Goal: Task Accomplishment & Management: Complete application form

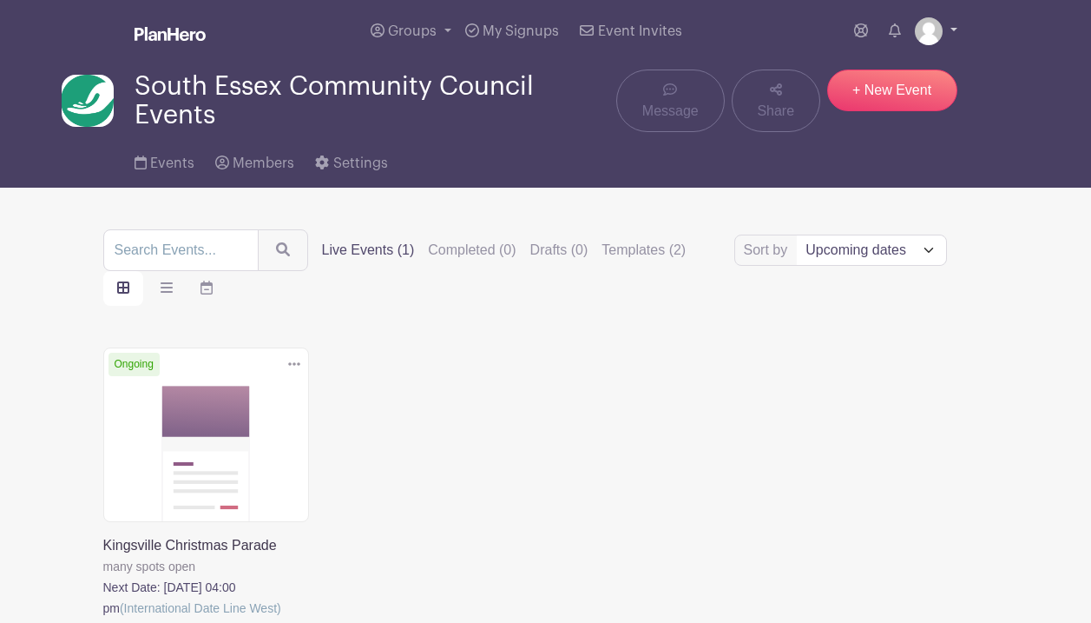
click at [941, 28] on link at bounding box center [936, 31] width 43 height 28
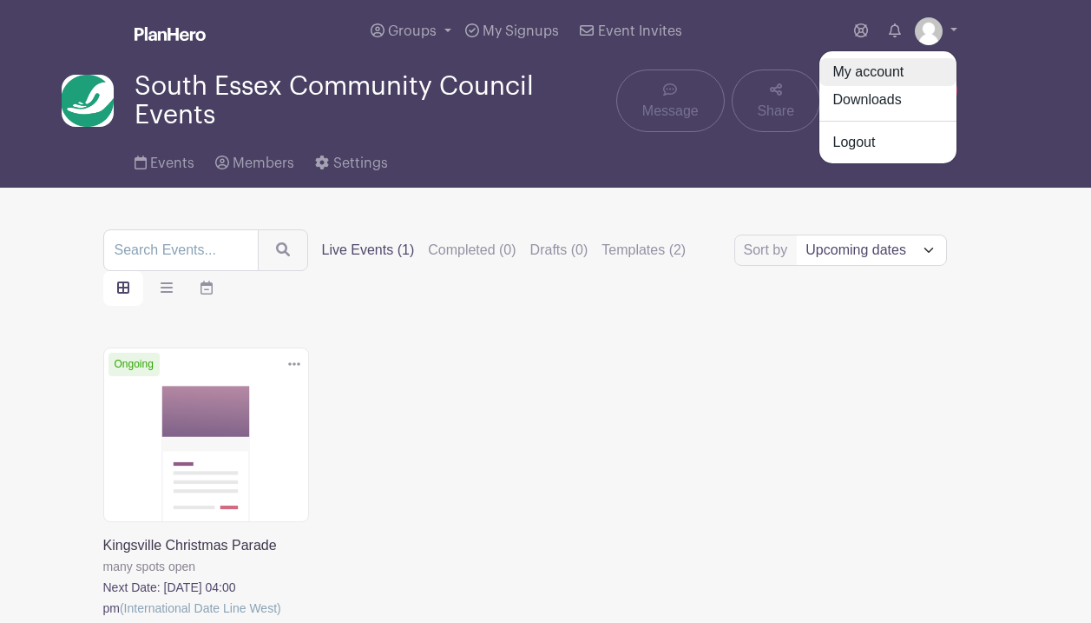
click at [881, 65] on link "My account" at bounding box center [888, 72] width 137 height 28
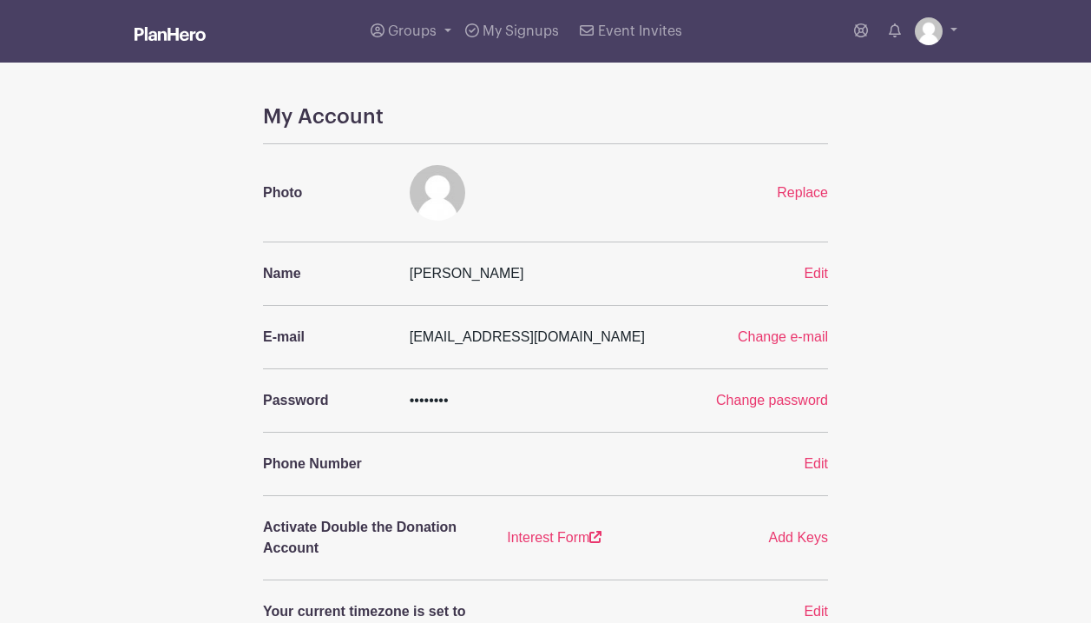
click at [155, 31] on img at bounding box center [170, 34] width 71 height 14
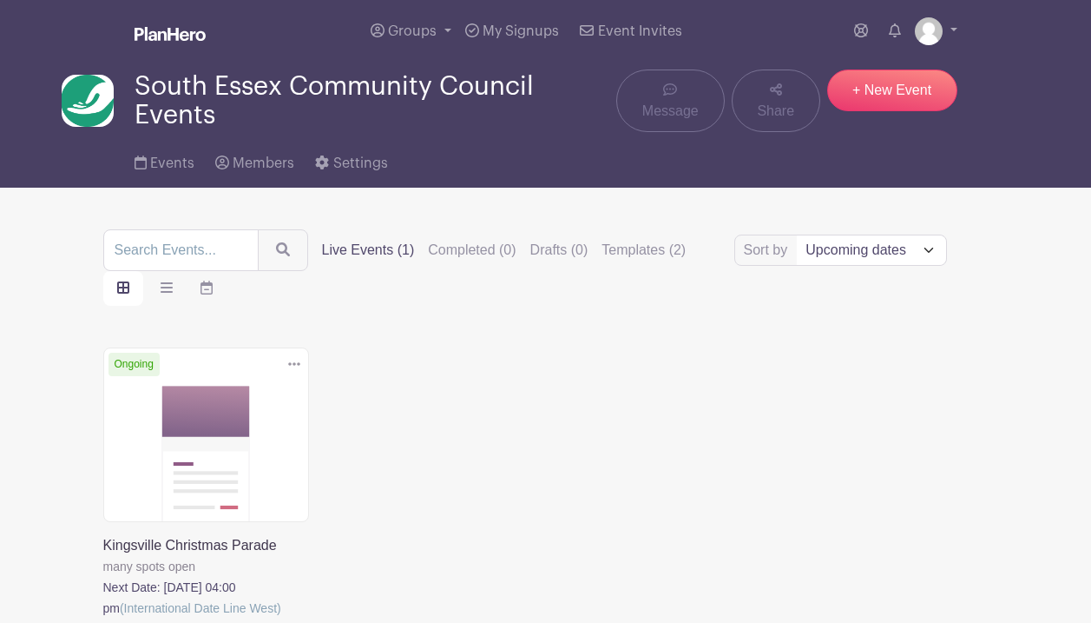
click at [439, 29] on link "Groups" at bounding box center [411, 31] width 95 height 63
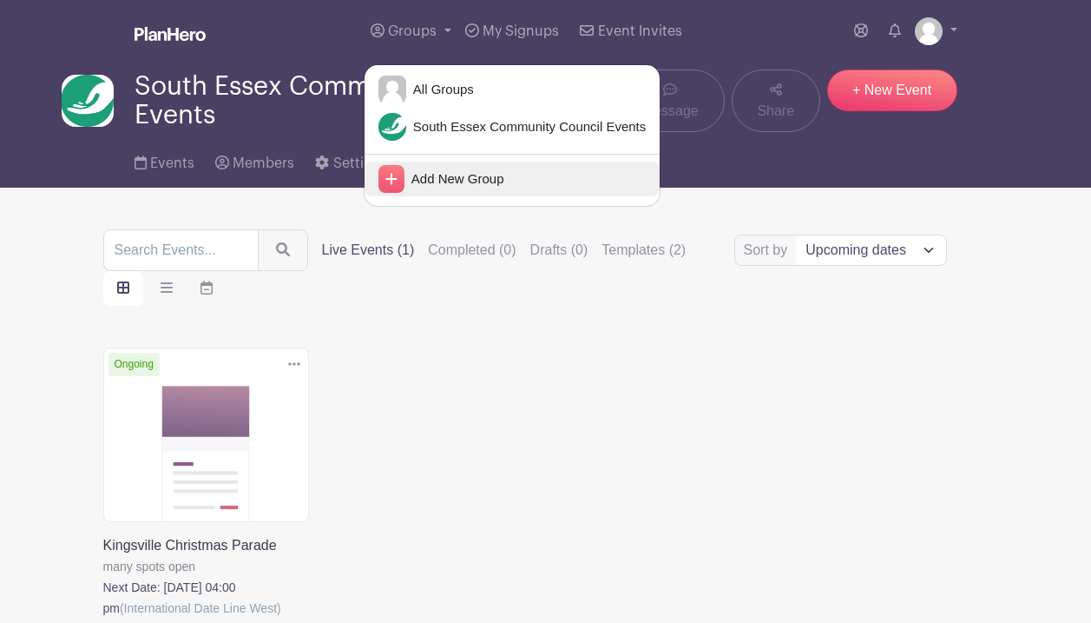
click at [396, 175] on icon at bounding box center [392, 179] width 26 height 28
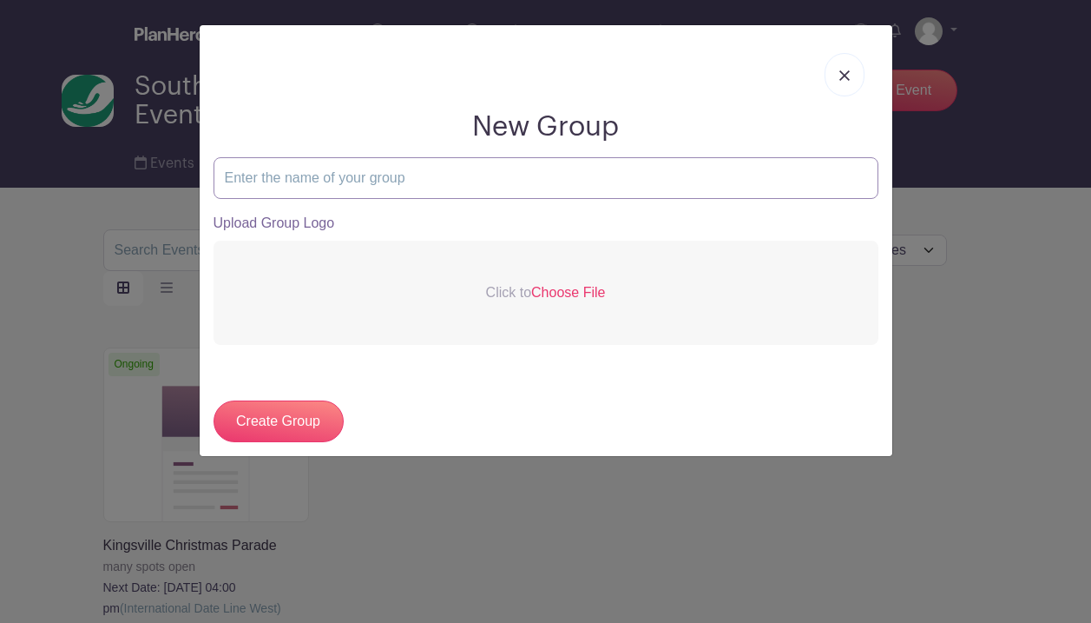
click at [386, 176] on input "text" at bounding box center [546, 178] width 665 height 42
click at [834, 76] on link at bounding box center [845, 74] width 40 height 43
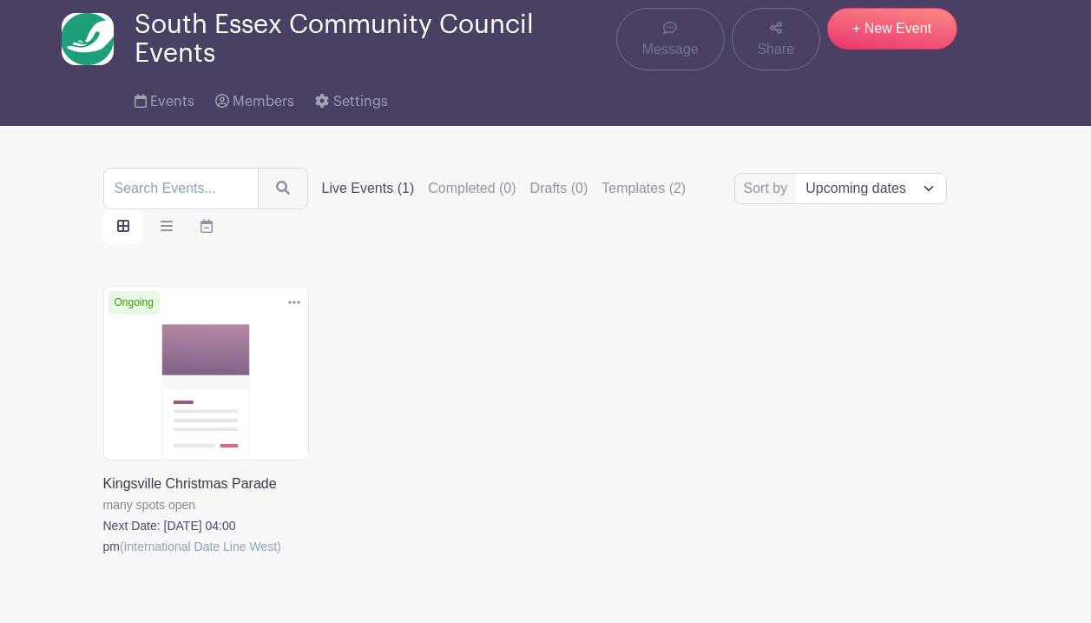
scroll to position [62, 0]
click at [891, 13] on link "+ New Event" at bounding box center [893, 29] width 130 height 42
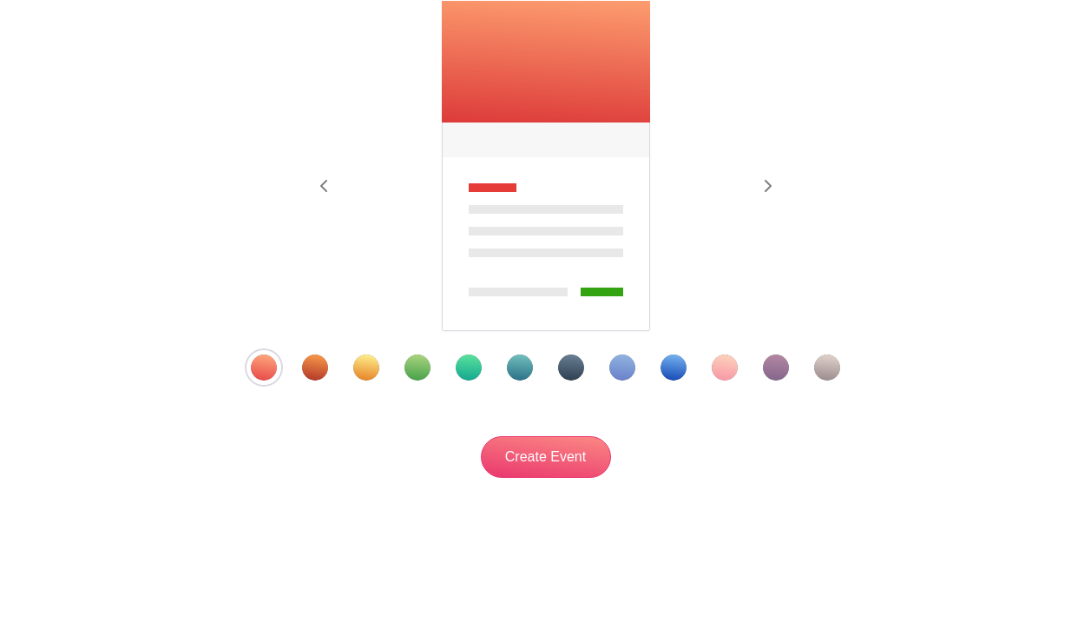
scroll to position [282, 0]
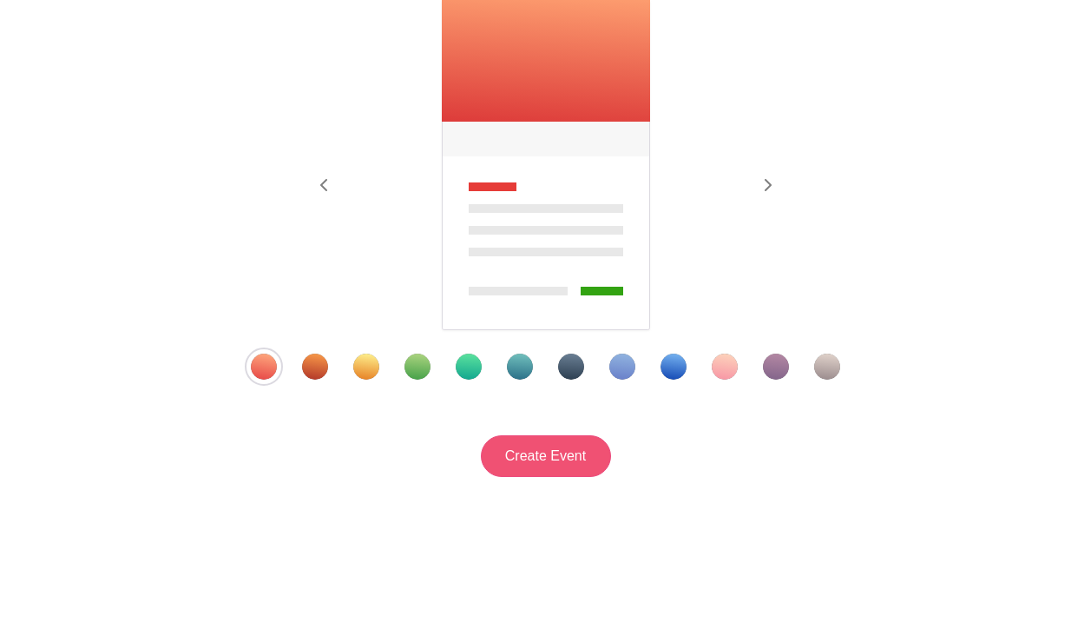
click at [551, 450] on input "Create Event" at bounding box center [546, 456] width 130 height 42
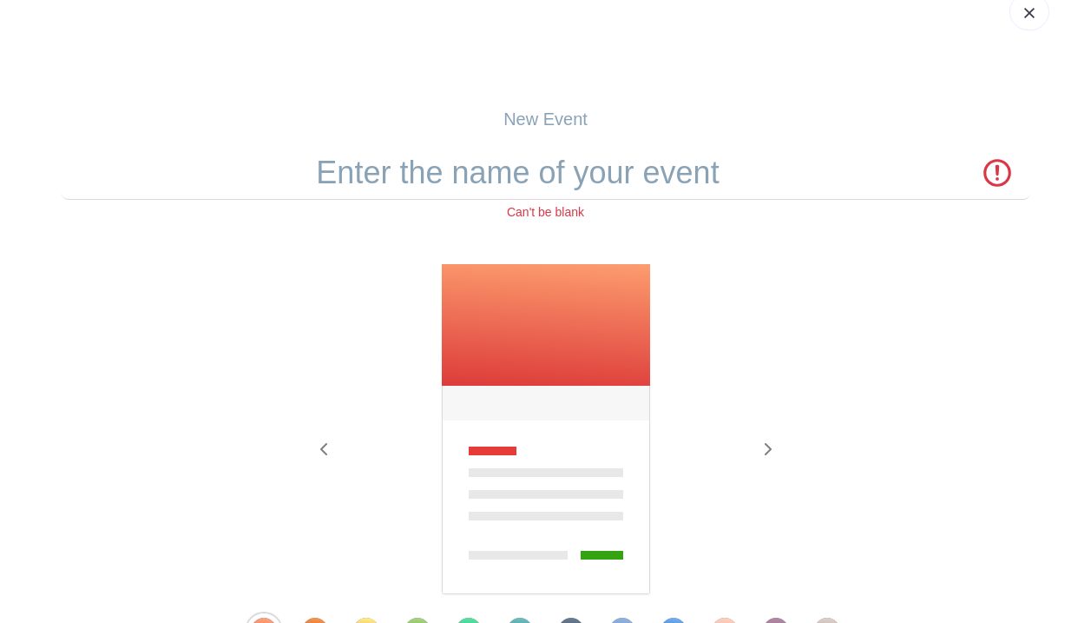
scroll to position [0, 0]
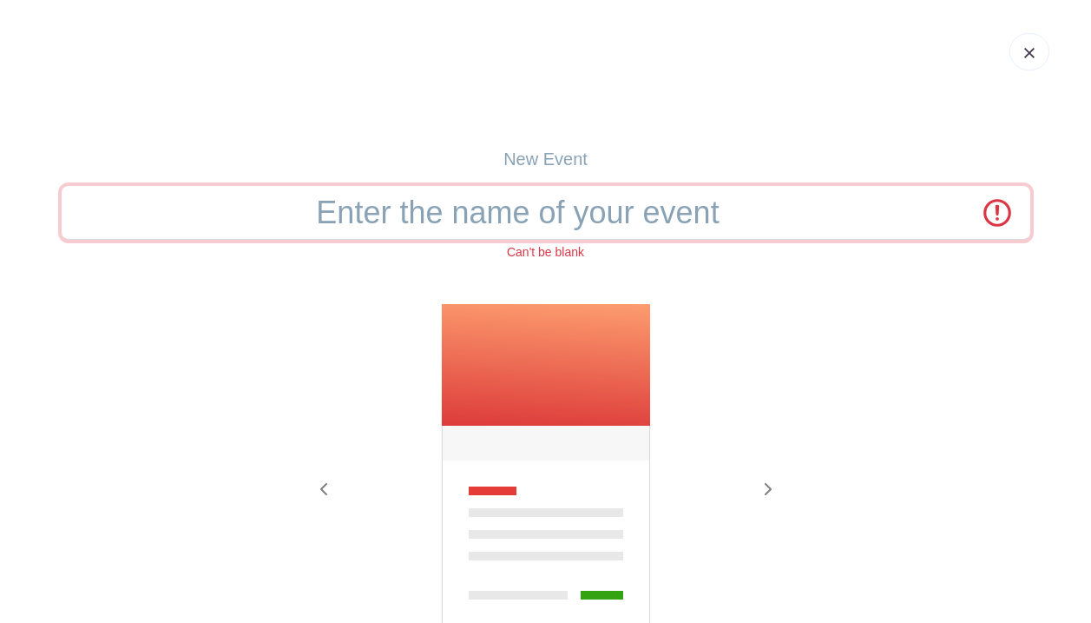
click at [507, 216] on input "text" at bounding box center [546, 213] width 969 height 54
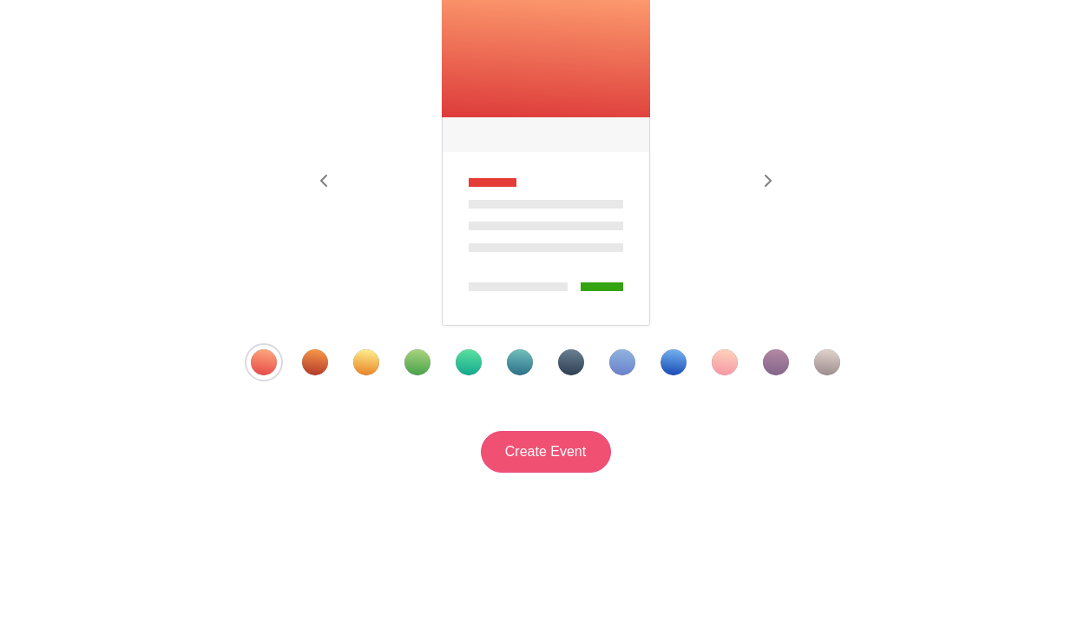
type input "Migration Fest"
click at [547, 445] on input "Create Event" at bounding box center [546, 452] width 130 height 42
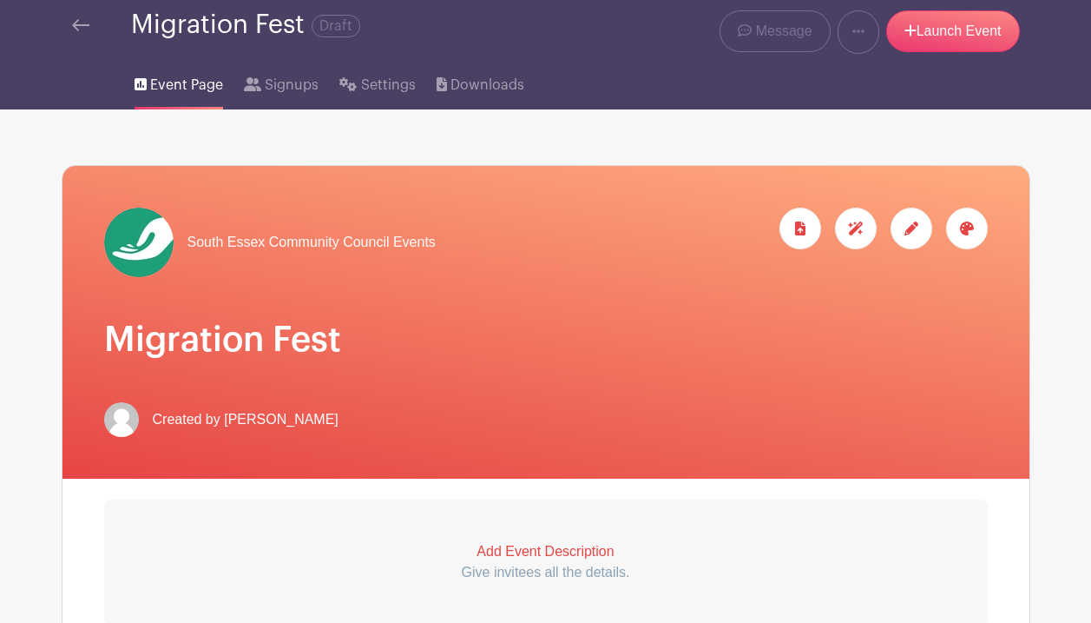
scroll to position [57, 0]
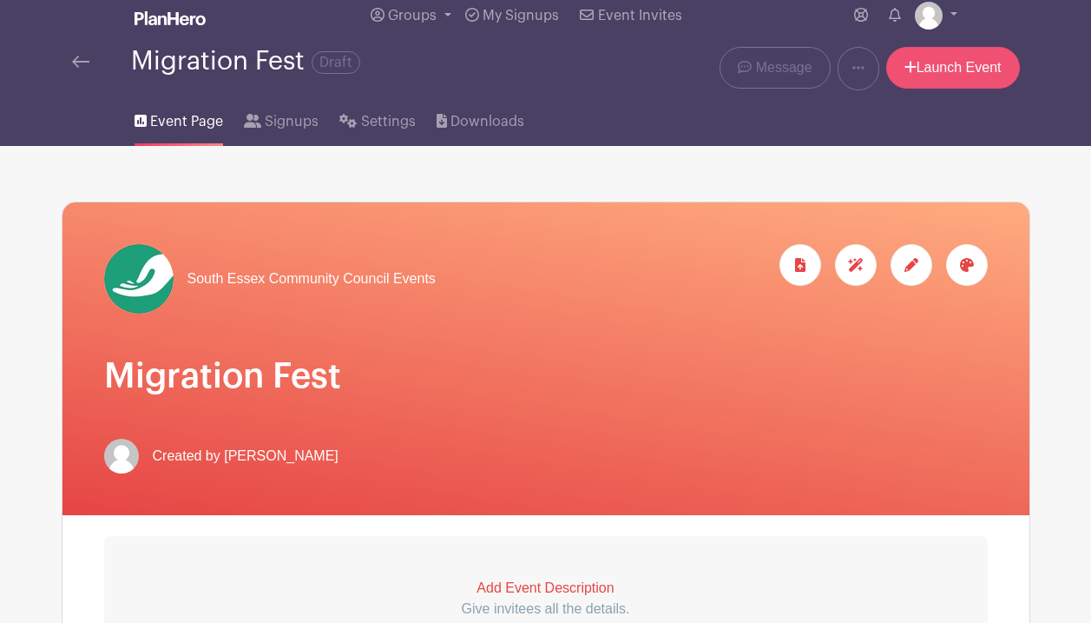
click at [973, 66] on link "Launch Event" at bounding box center [954, 68] width 134 height 42
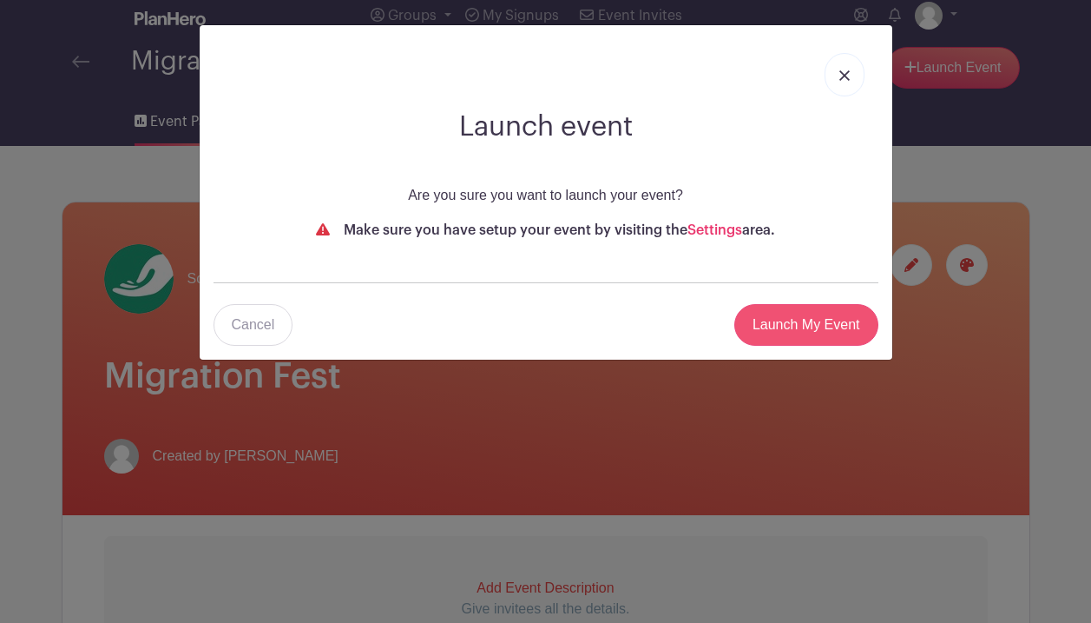
click at [812, 322] on input "Launch My Event" at bounding box center [807, 325] width 144 height 42
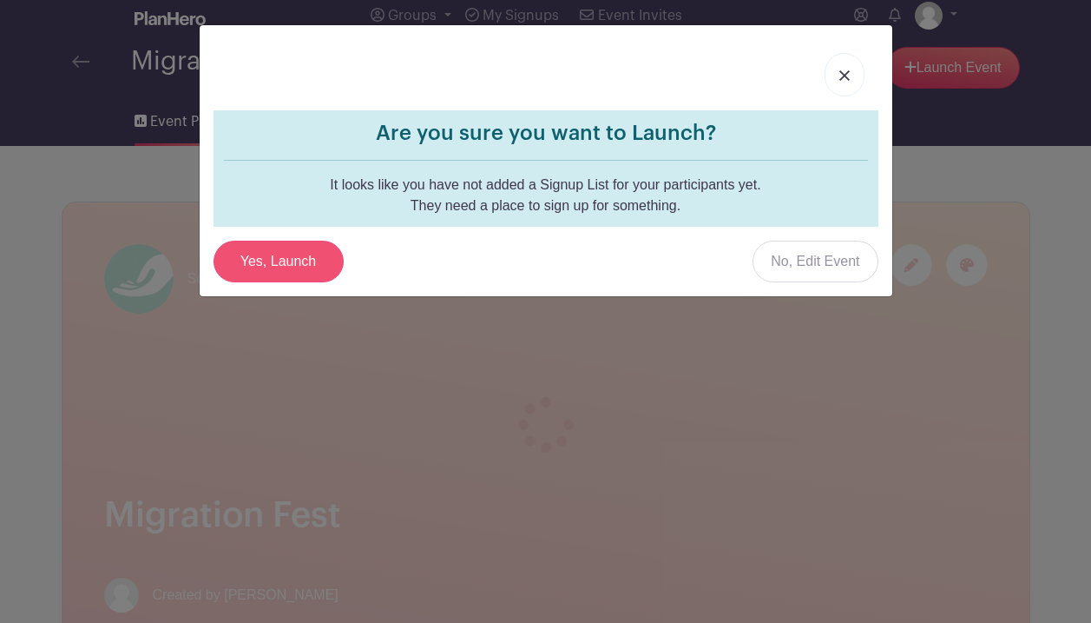
click at [301, 257] on input "Yes, Launch" at bounding box center [279, 262] width 130 height 42
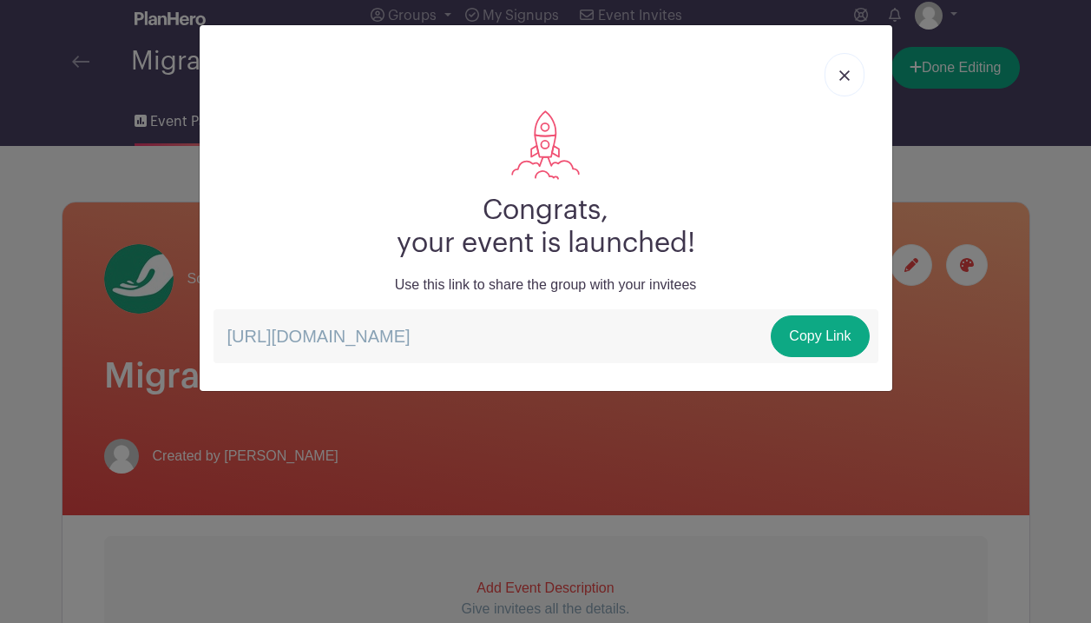
click at [847, 64] on link at bounding box center [845, 74] width 40 height 43
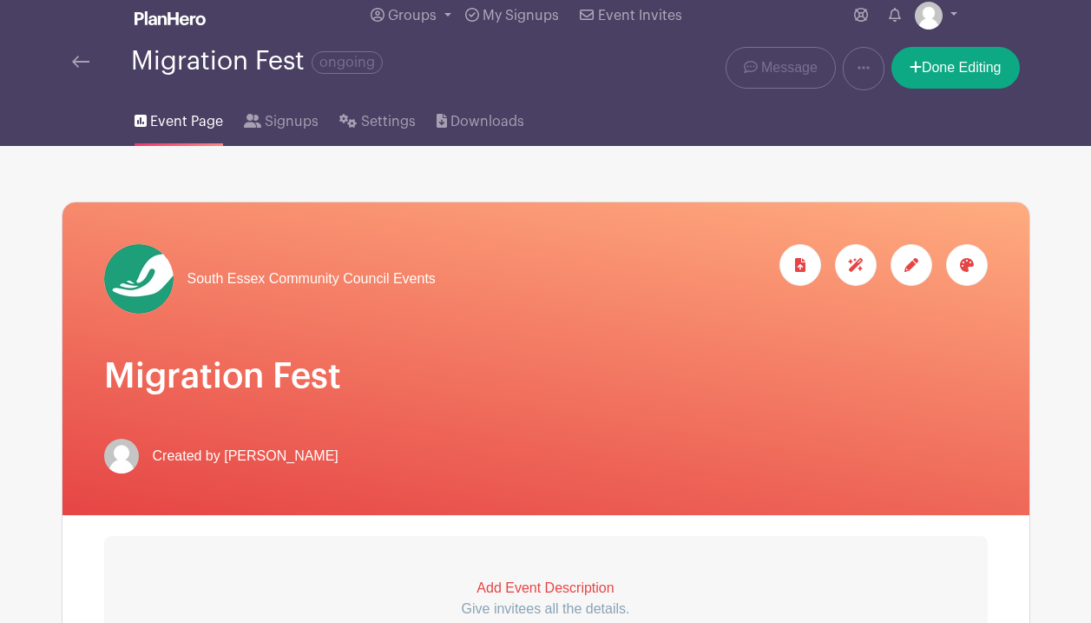
click at [76, 67] on img at bounding box center [80, 62] width 17 height 12
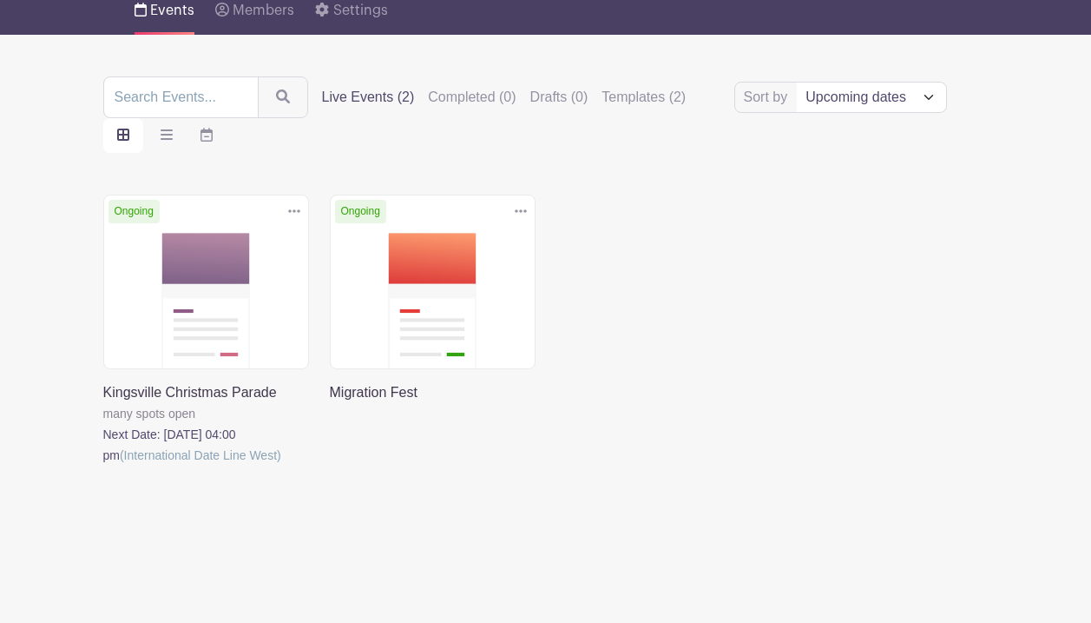
scroll to position [151, 0]
